Goal: Task Accomplishment & Management: Use online tool/utility

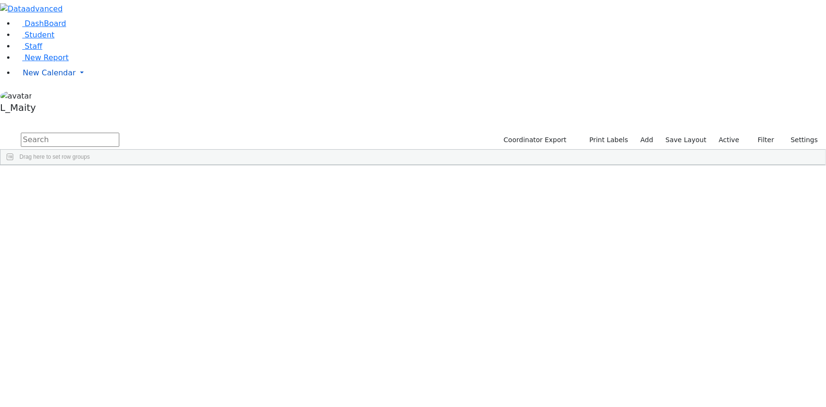
click at [43, 82] on link "New Calendar" at bounding box center [420, 72] width 811 height 19
click at [47, 96] on span "Calendar" at bounding box center [37, 91] width 34 height 9
click at [51, 77] on span "New Calendar" at bounding box center [49, 72] width 53 height 9
click at [49, 96] on span "Calendar" at bounding box center [37, 91] width 34 height 9
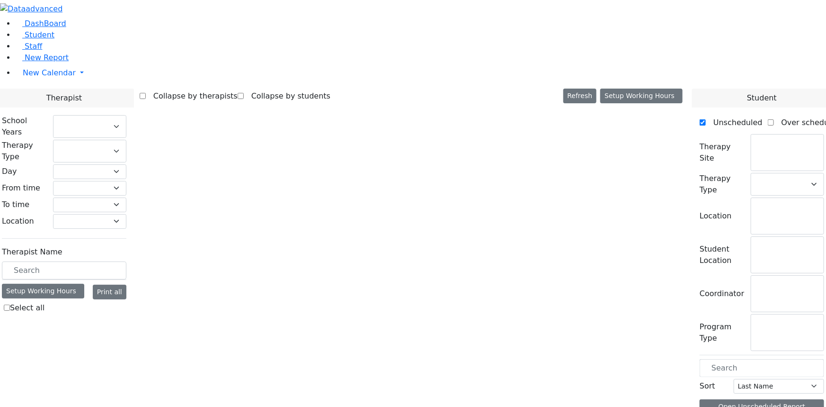
select select "212"
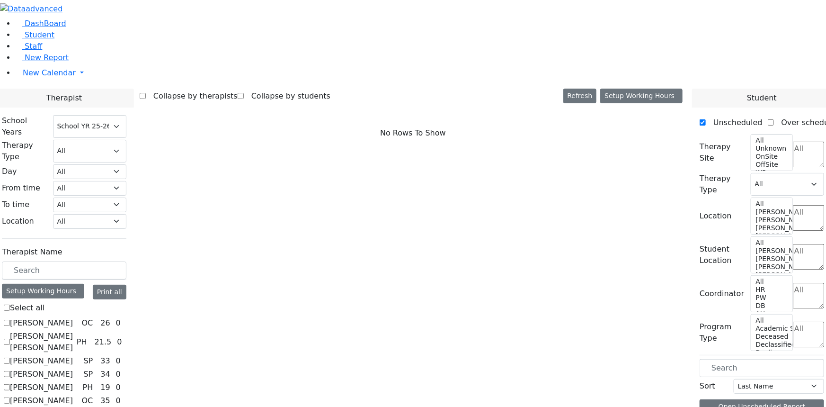
scroll to position [516, 0]
checkbox input "true"
select select "1"
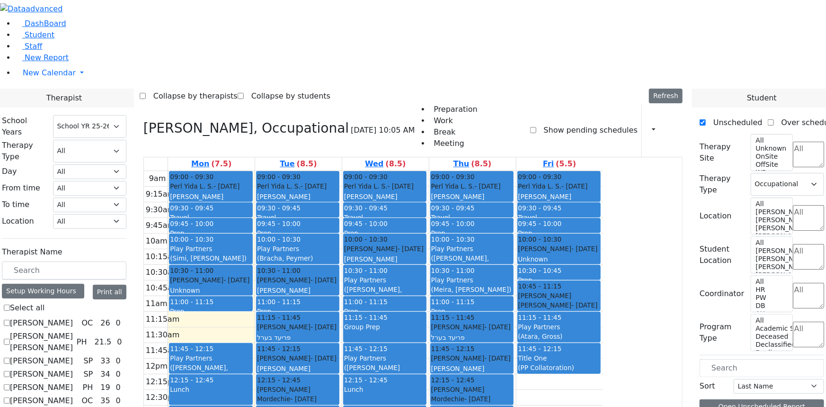
scroll to position [26, 0]
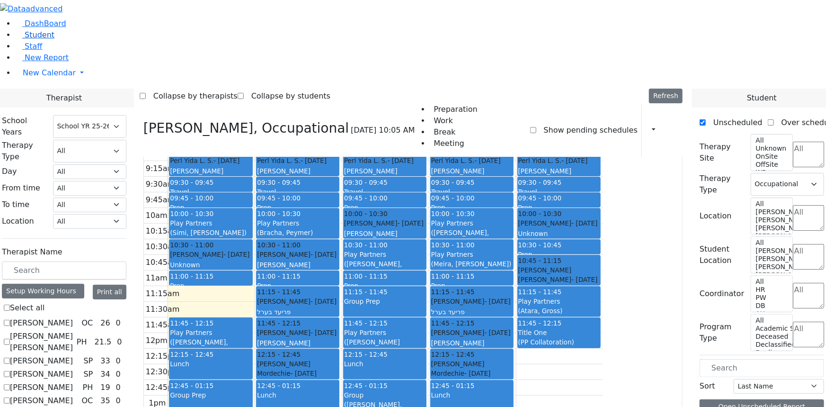
click at [36, 39] on span "Student" at bounding box center [40, 34] width 30 height 9
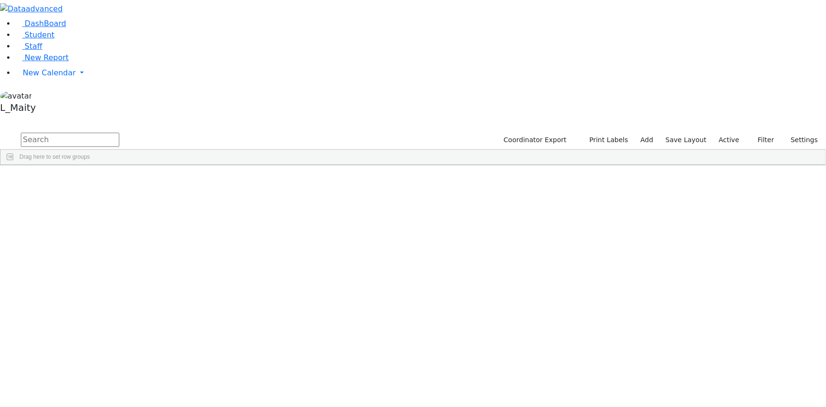
scroll to position [1463, 0]
click at [160, 251] on div "Gitty" at bounding box center [132, 257] width 53 height 13
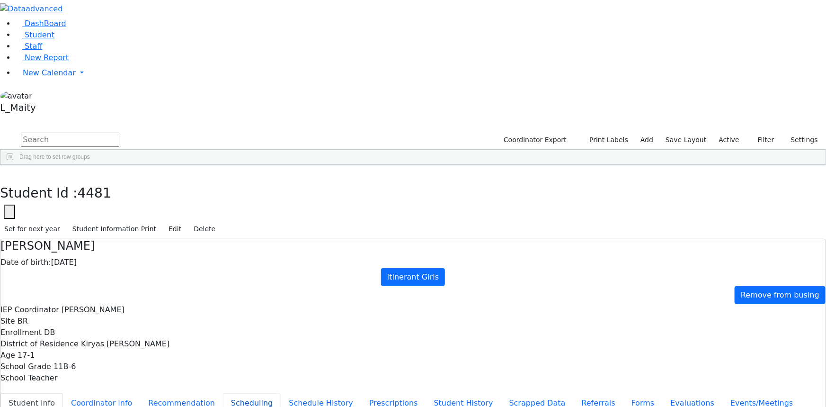
click at [223, 393] on button "Scheduling" at bounding box center [252, 403] width 58 height 20
click at [45, 77] on span "New Calendar" at bounding box center [49, 72] width 53 height 9
click at [40, 96] on span "Calendar" at bounding box center [37, 91] width 34 height 9
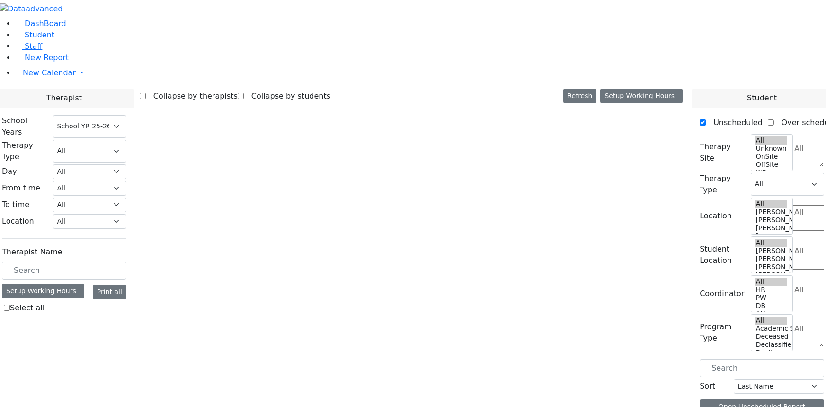
select select "212"
select select "1"
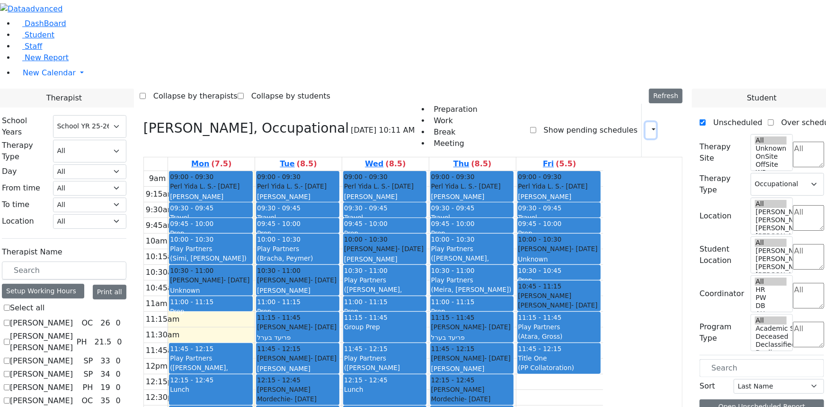
click at [648, 125] on icon "button" at bounding box center [648, 129] width 0 height 9
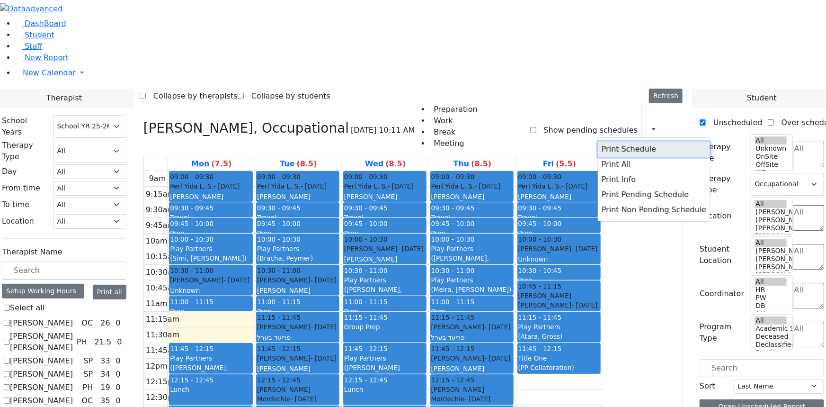
click at [609, 142] on button "Print Schedule" at bounding box center [654, 149] width 112 height 15
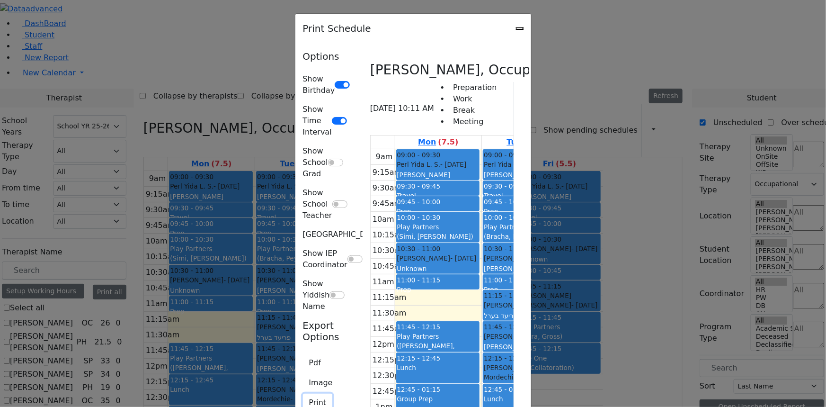
click at [303, 393] on button "Print" at bounding box center [318, 402] width 30 height 18
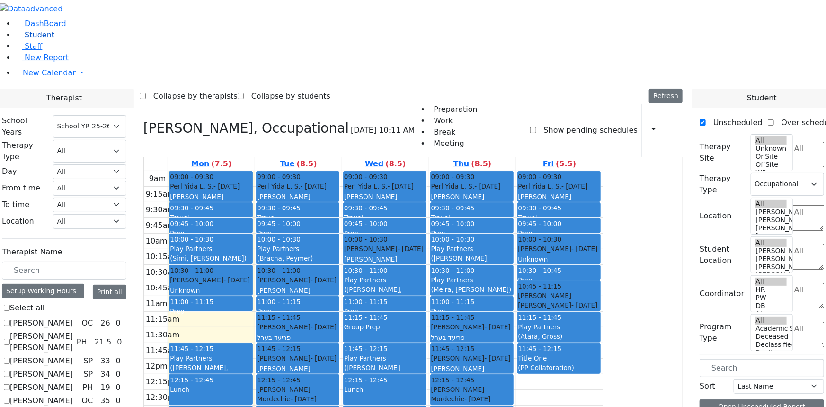
click at [28, 39] on link "Student" at bounding box center [34, 34] width 39 height 9
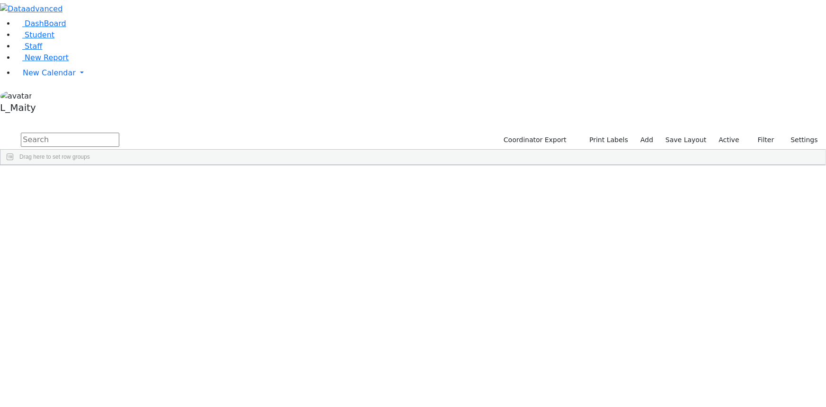
scroll to position [3399, 0]
click at [160, 295] on div "Burech" at bounding box center [132, 301] width 53 height 13
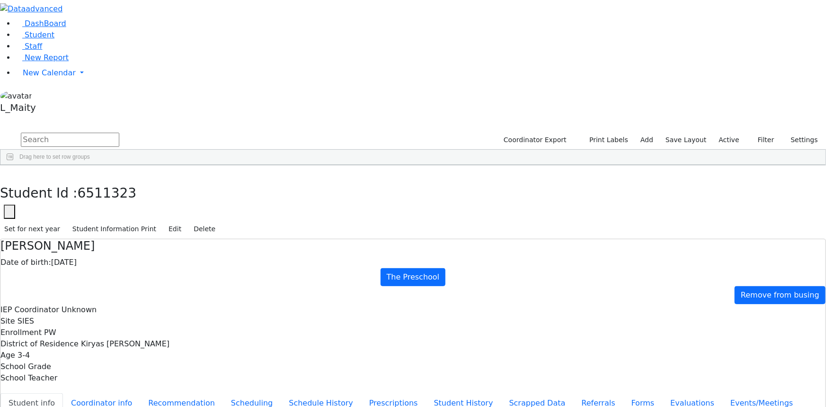
scroll to position [0, 0]
click at [52, 77] on span "New Calendar" at bounding box center [49, 72] width 53 height 9
click at [47, 96] on span "Calendar" at bounding box center [37, 91] width 34 height 9
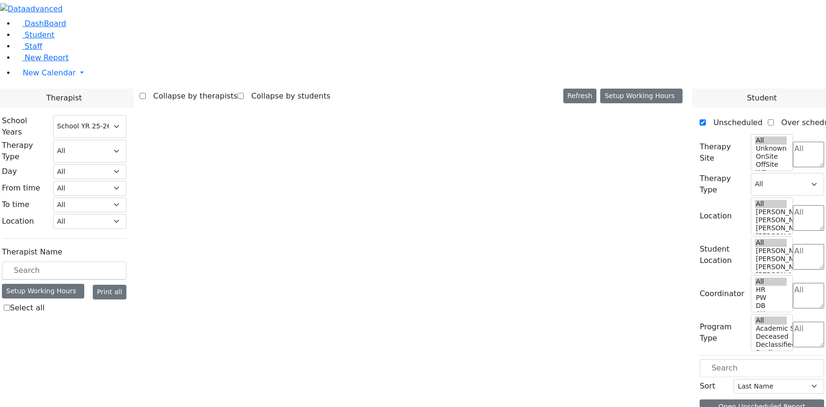
select select "212"
select select "1"
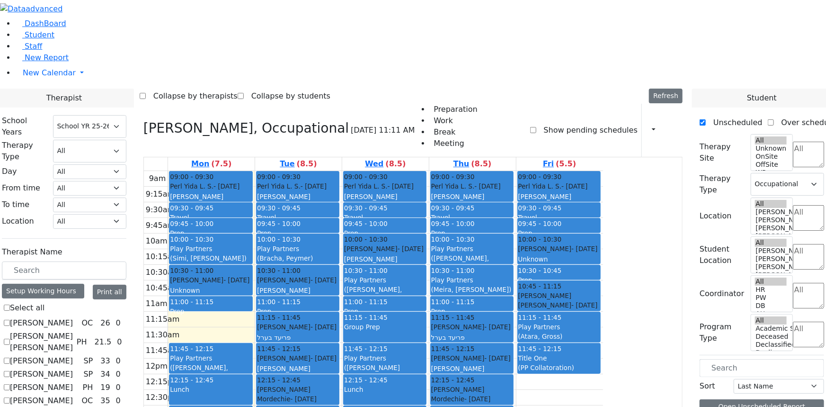
scroll to position [1144, 0]
checkbox input "true"
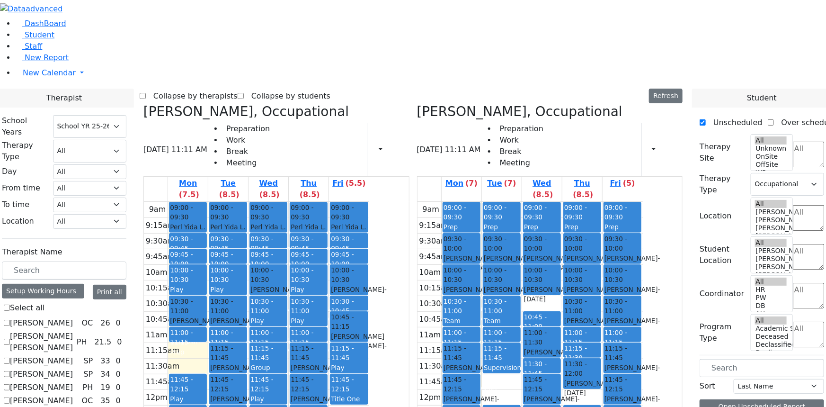
click at [143, 104] on icon at bounding box center [143, 112] width 0 height 16
checkbox input "false"
